Goal: Information Seeking & Learning: Learn about a topic

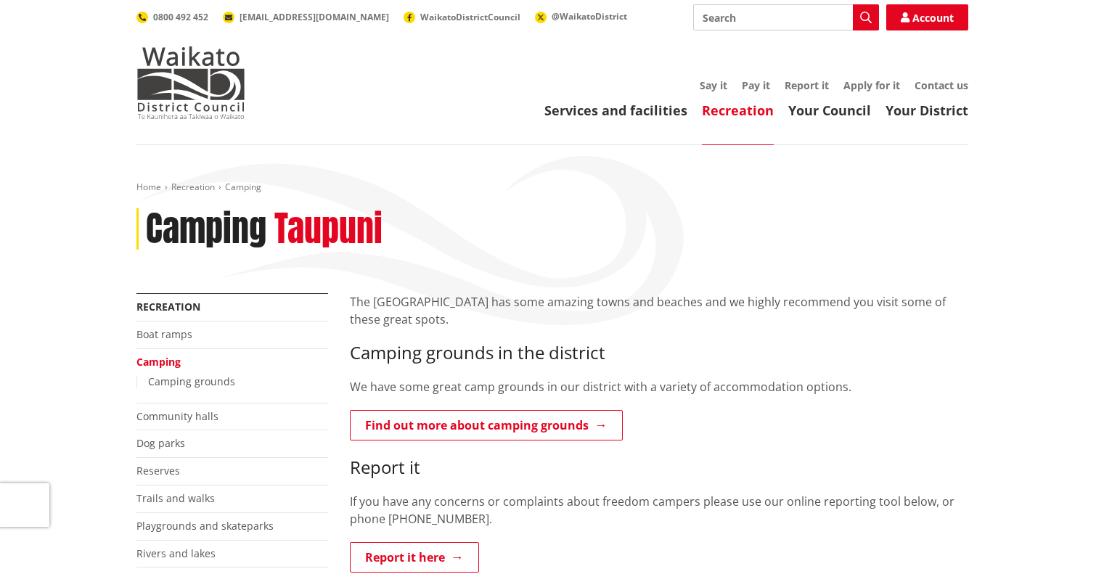
scroll to position [145, 0]
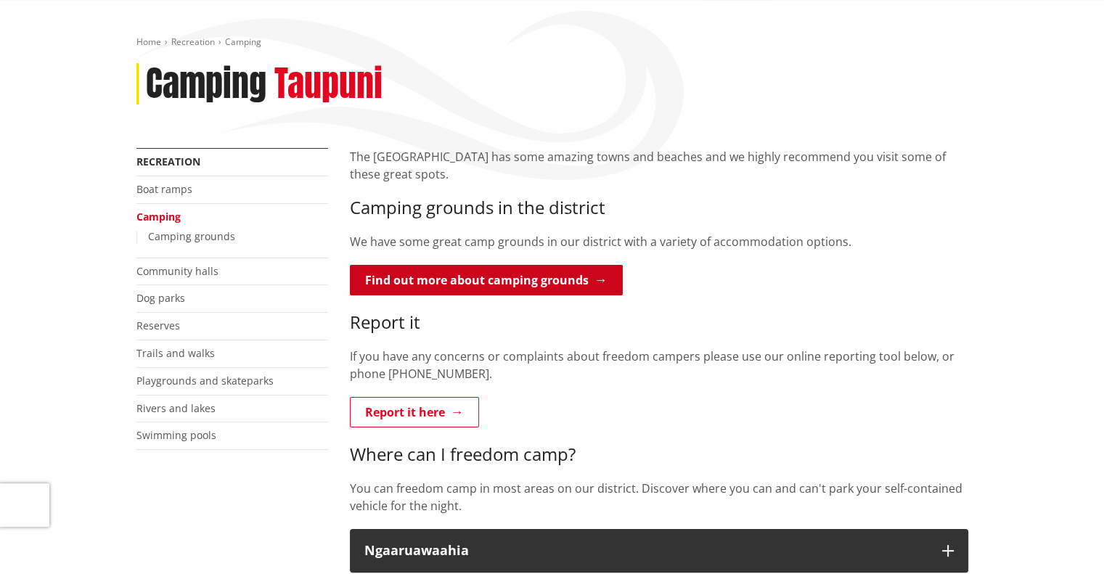
click at [587, 279] on link "Find out more about camping grounds" at bounding box center [486, 280] width 273 height 30
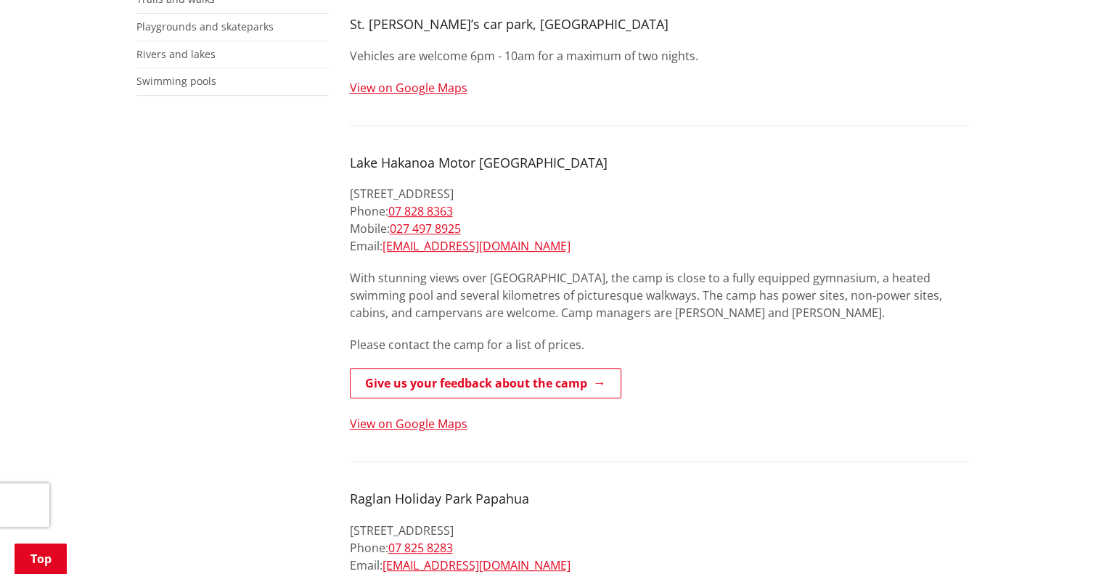
scroll to position [436, 0]
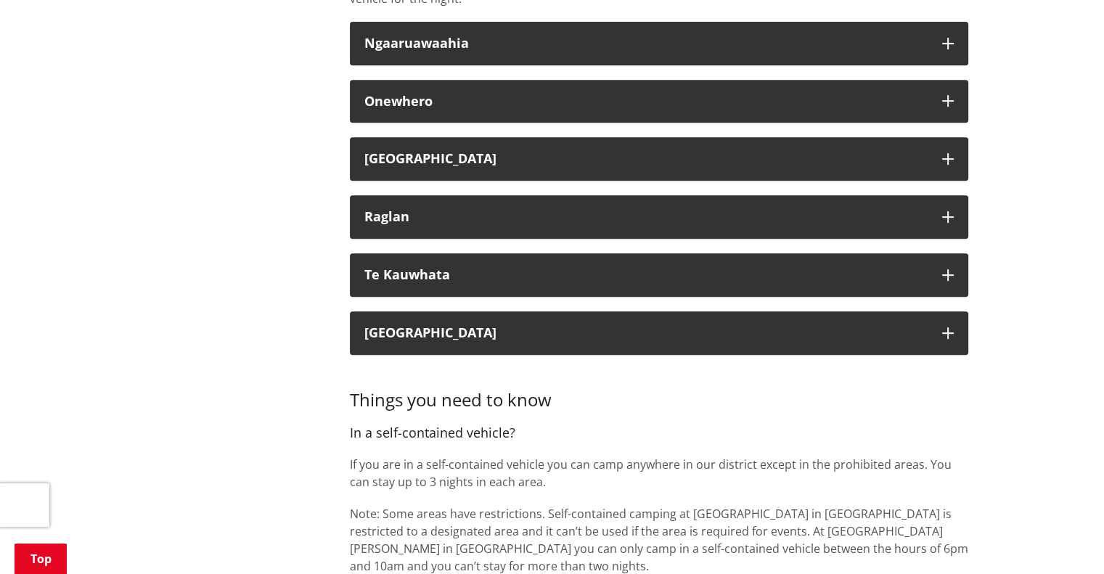
scroll to position [653, 0]
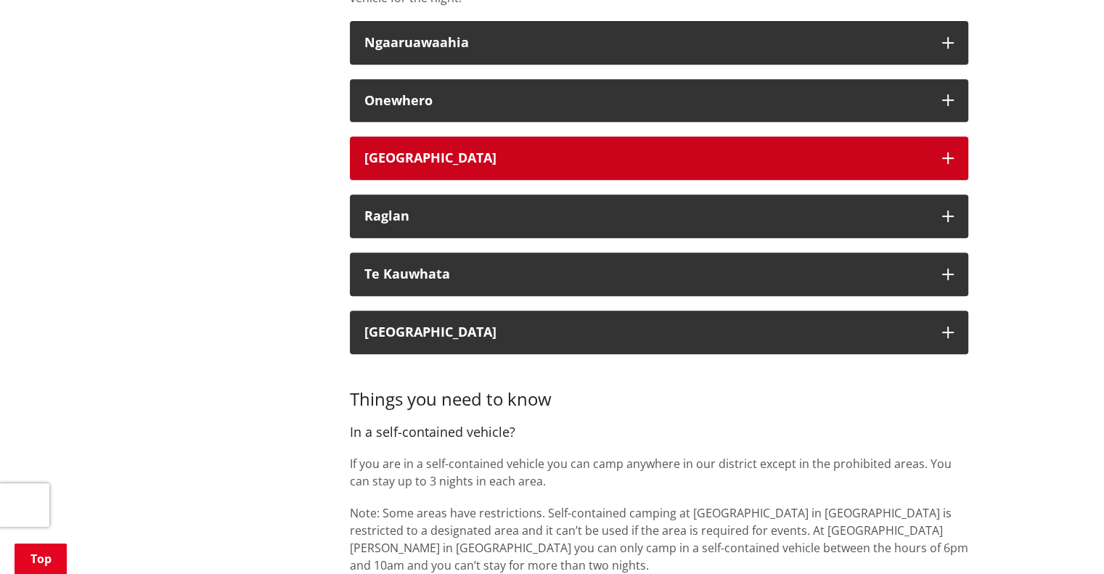
click at [496, 156] on div "[GEOGRAPHIC_DATA]" at bounding box center [645, 158] width 563 height 15
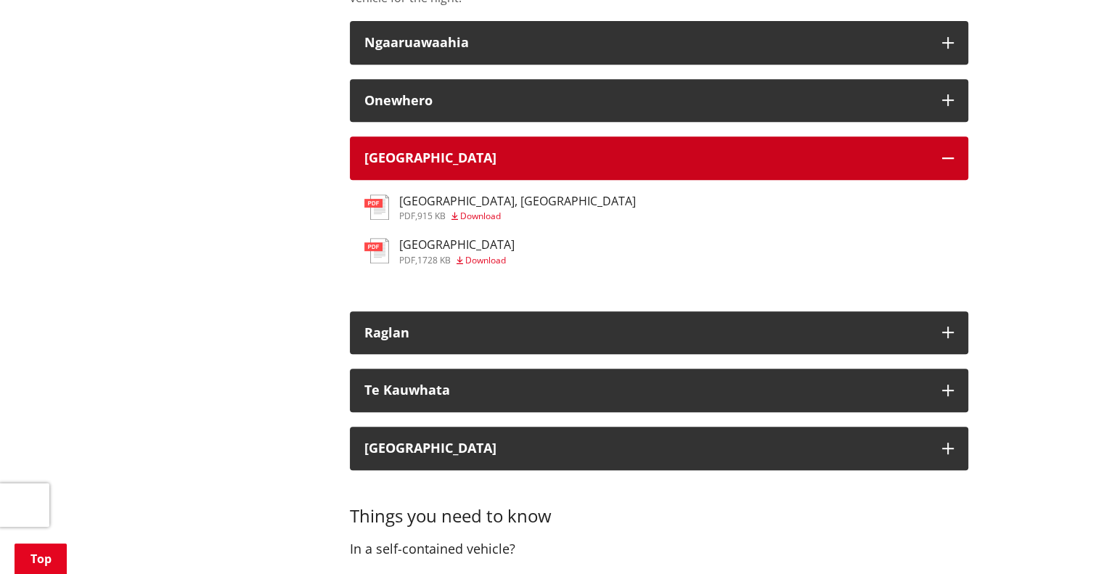
click at [496, 156] on div "[GEOGRAPHIC_DATA]" at bounding box center [645, 158] width 563 height 15
